Goal: Navigation & Orientation: Find specific page/section

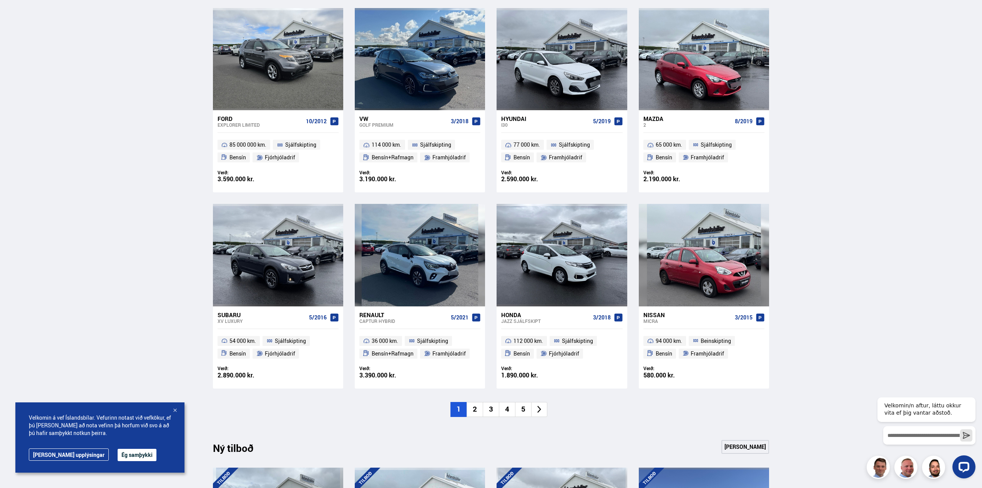
scroll to position [77, 0]
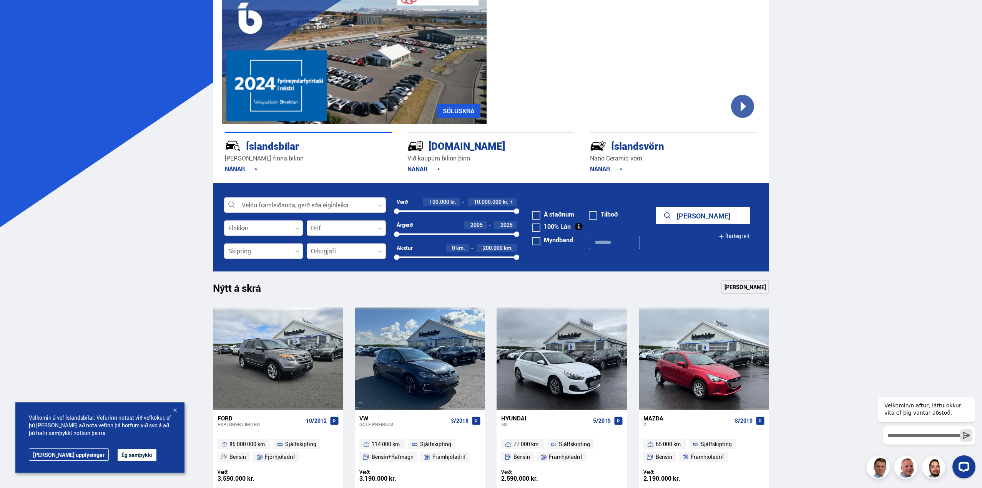
click at [356, 222] on div at bounding box center [346, 228] width 79 height 15
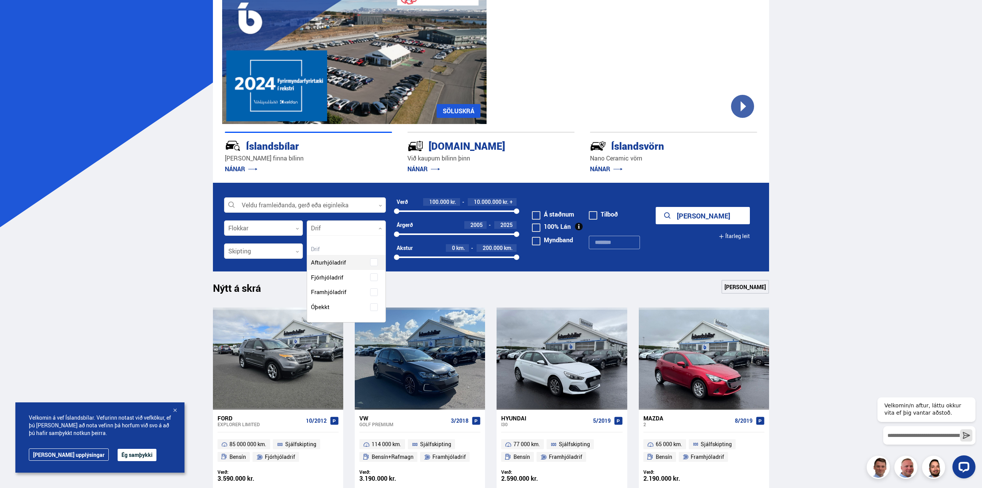
scroll to position [86, 78]
click at [340, 274] on div "Afturhjóladrif Fjórhjóladrif Framhjóladrif Óþekkt" at bounding box center [346, 279] width 78 height 71
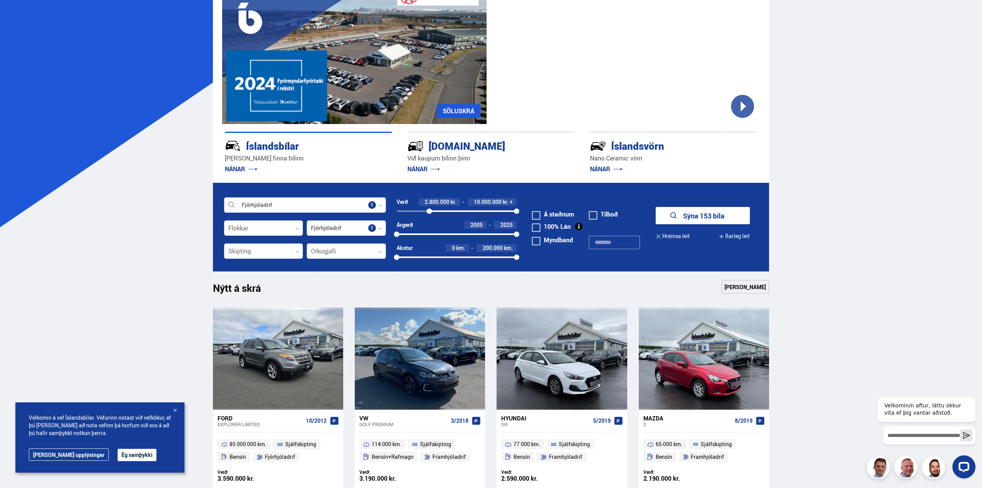
drag, startPoint x: 395, startPoint y: 210, endPoint x: 429, endPoint y: 212, distance: 34.3
click at [429, 212] on div at bounding box center [429, 211] width 5 height 5
drag, startPoint x: 516, startPoint y: 212, endPoint x: 456, endPoint y: 209, distance: 60.4
click at [456, 209] on div at bounding box center [455, 211] width 5 height 5
click at [714, 216] on button "Sýna 45 bíla" at bounding box center [703, 215] width 94 height 17
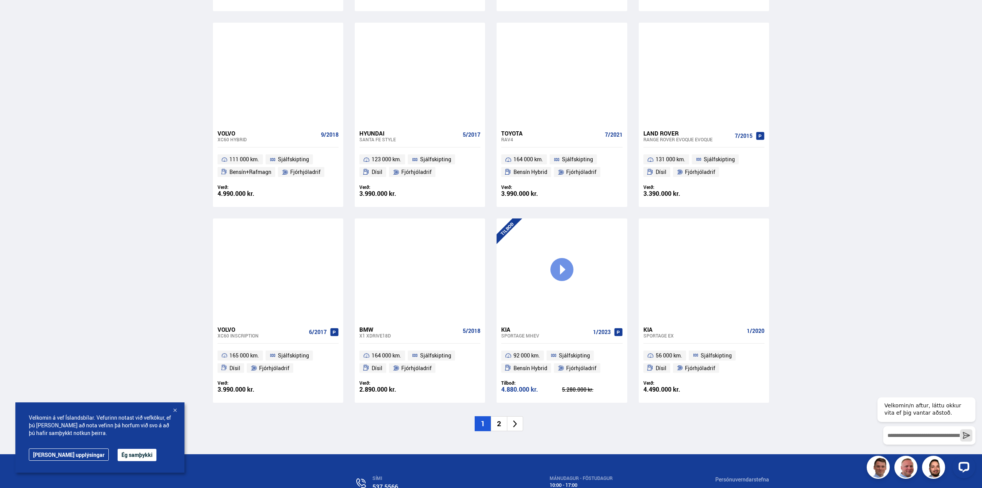
scroll to position [961, 0]
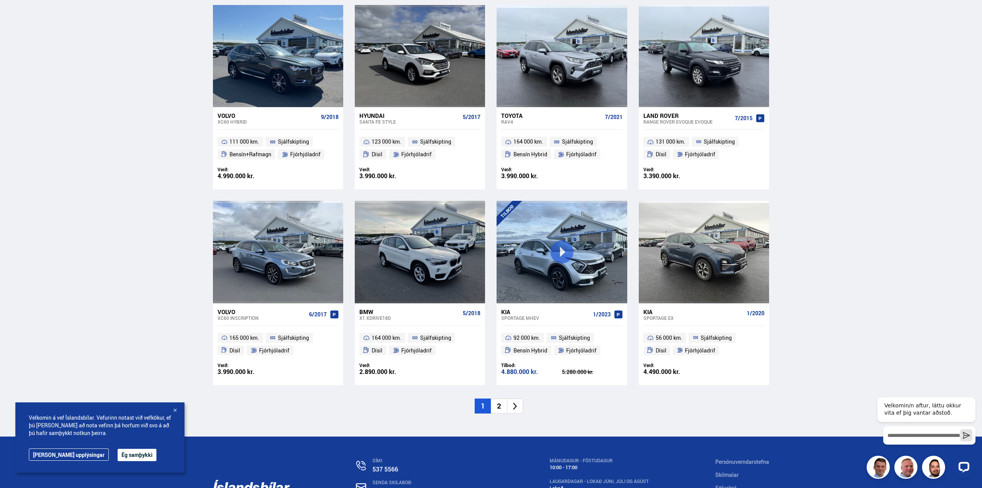
click at [497, 405] on li "2" at bounding box center [499, 406] width 16 height 15
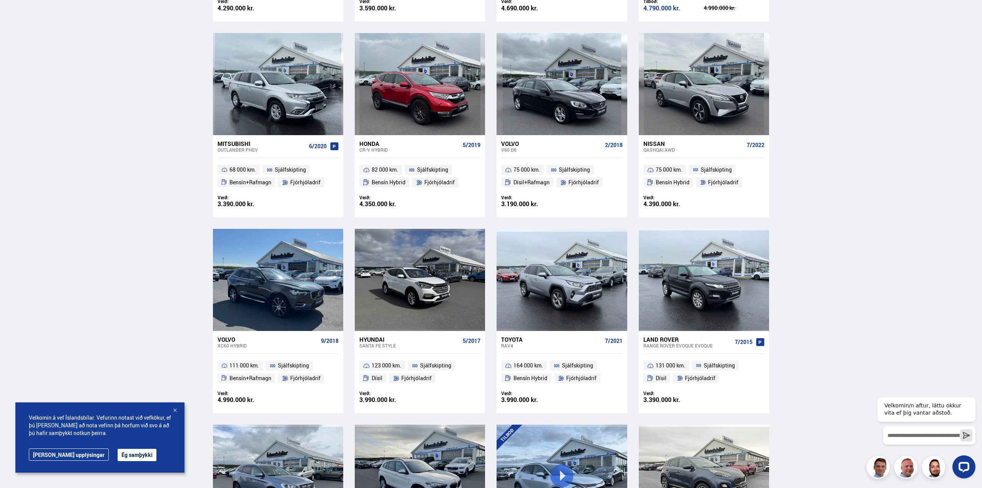
scroll to position [480, 0]
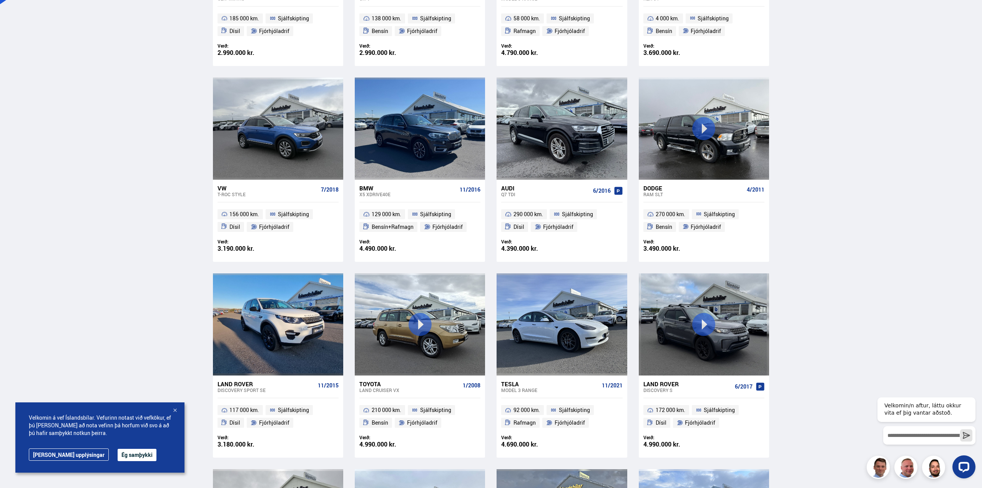
scroll to position [346, 0]
